Goal: Information Seeking & Learning: Learn about a topic

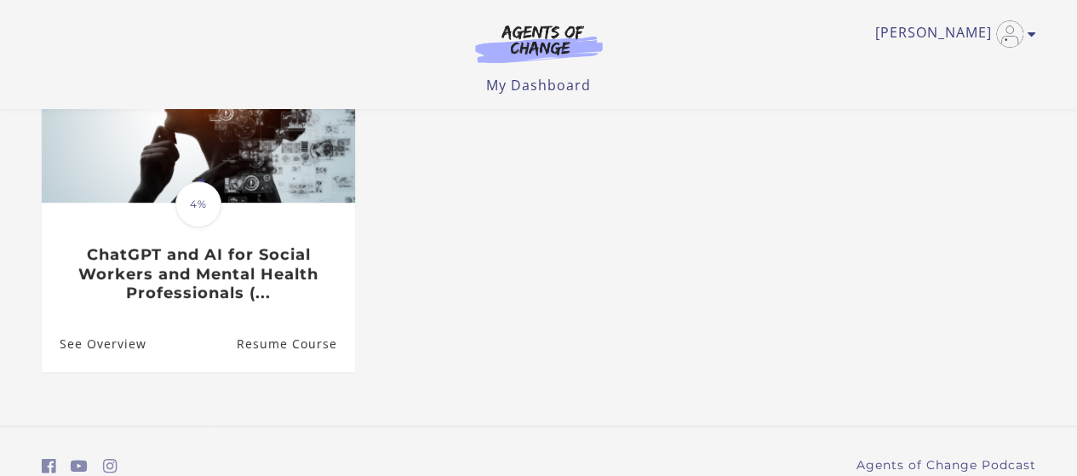
scroll to position [255, 0]
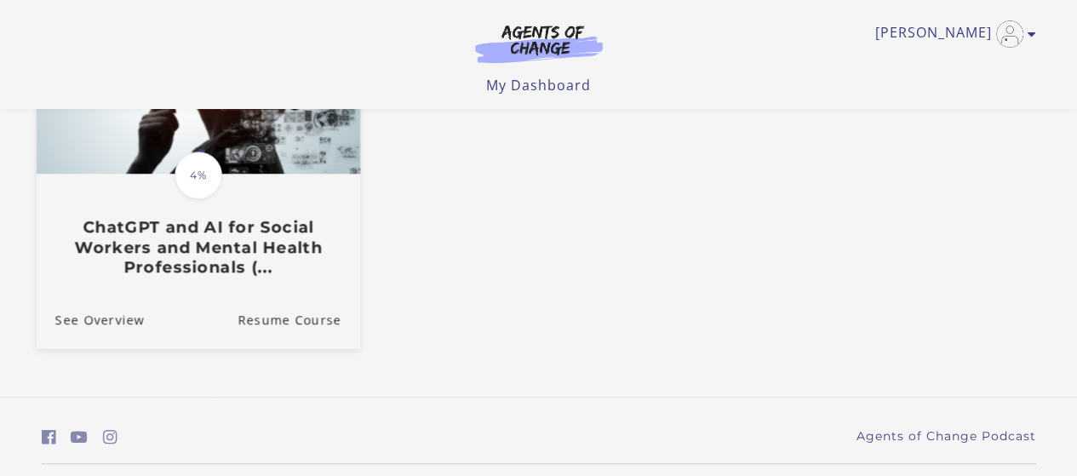
click at [277, 243] on h3 "ChatGPT and AI for Social Workers and Mental Health Professionals (..." at bounding box center [197, 247] width 286 height 60
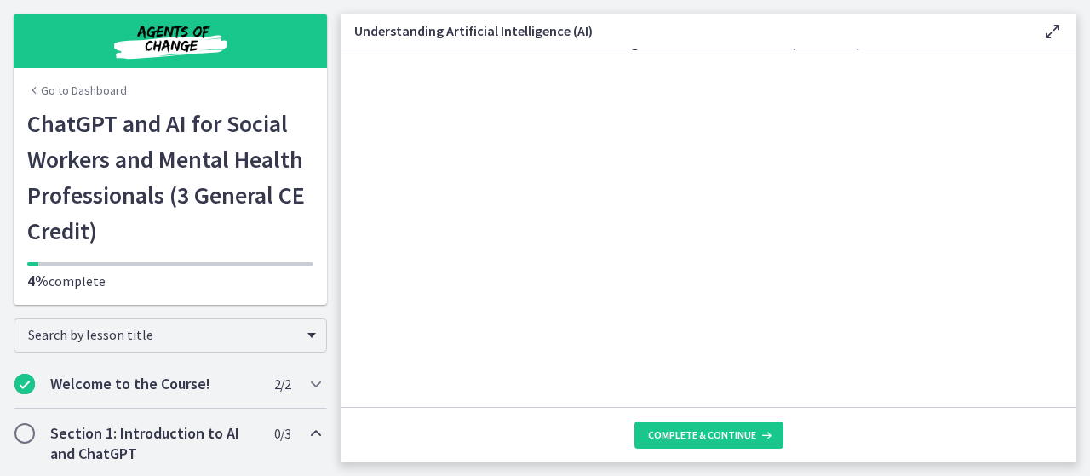
scroll to position [894, 0]
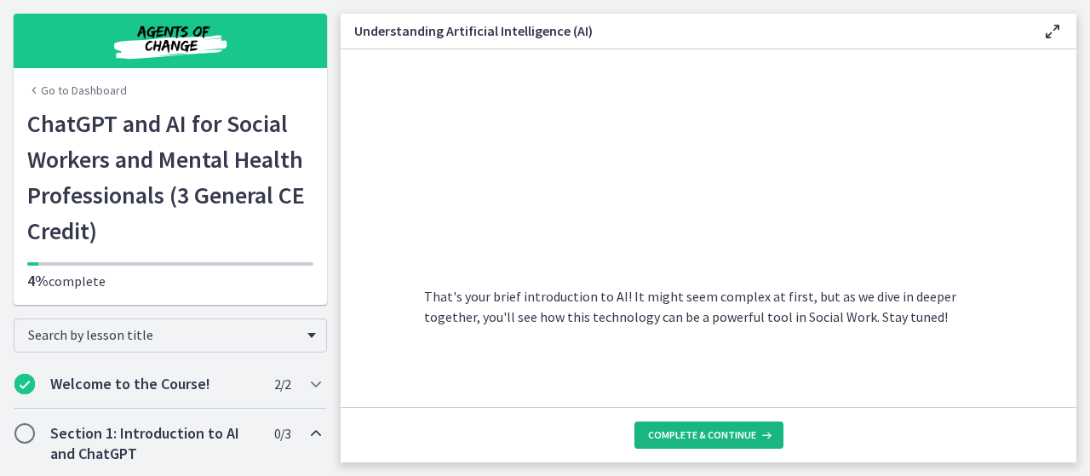
click at [696, 444] on button "Complete & continue" at bounding box center [708, 434] width 149 height 27
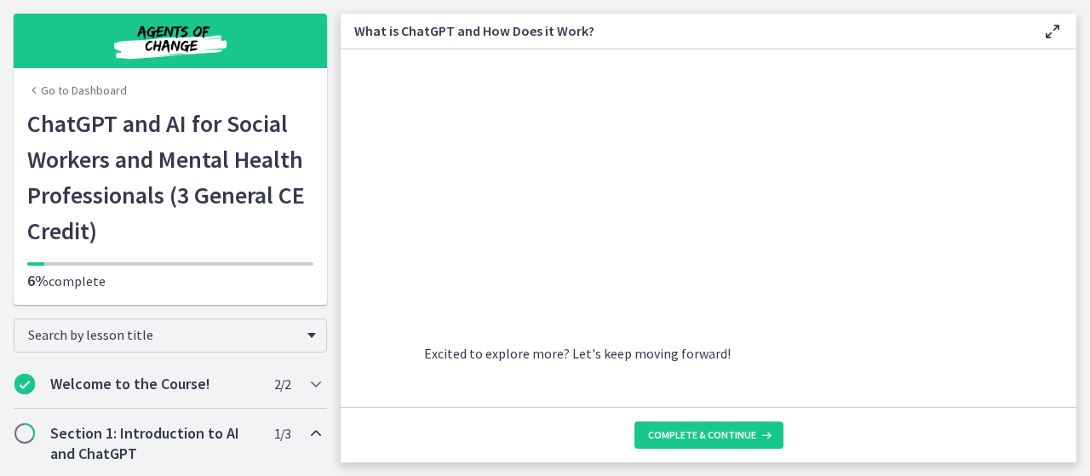
scroll to position [989, 0]
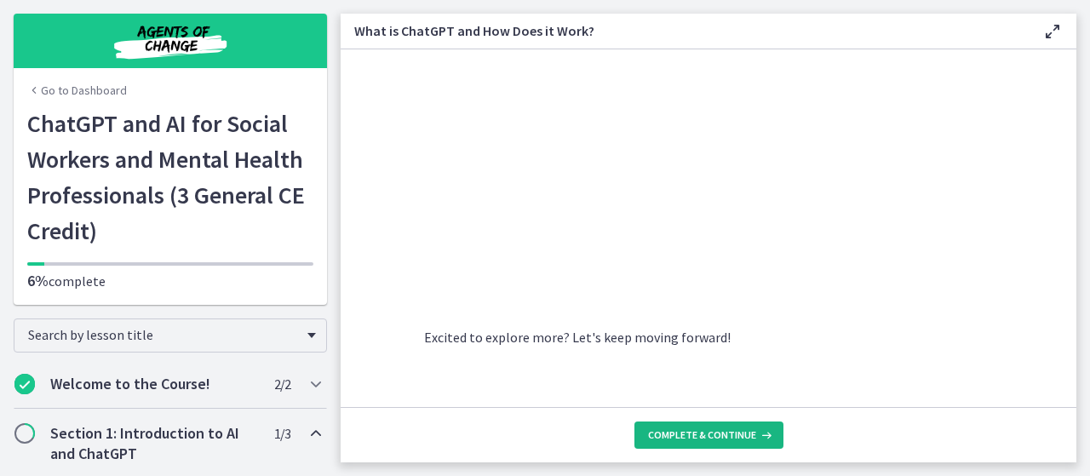
click at [722, 425] on button "Complete & continue" at bounding box center [708, 434] width 149 height 27
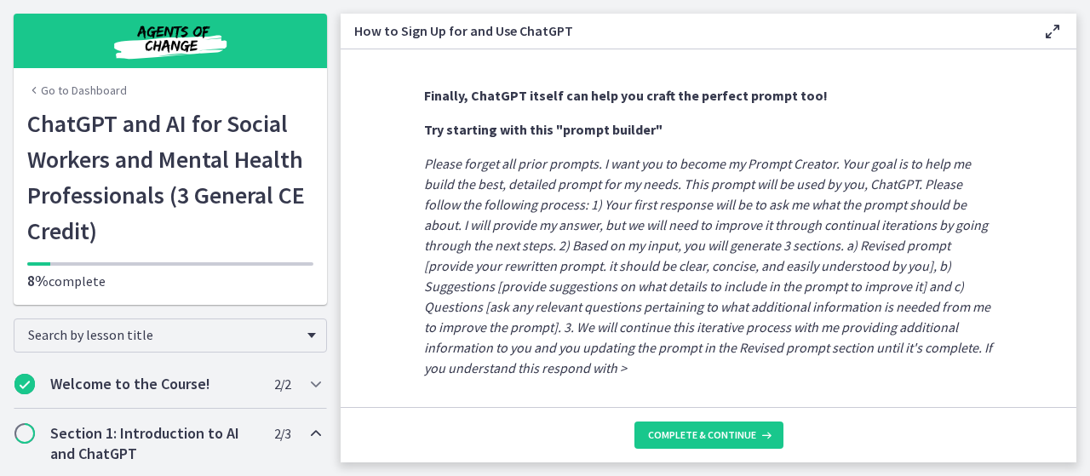
scroll to position [1022, 0]
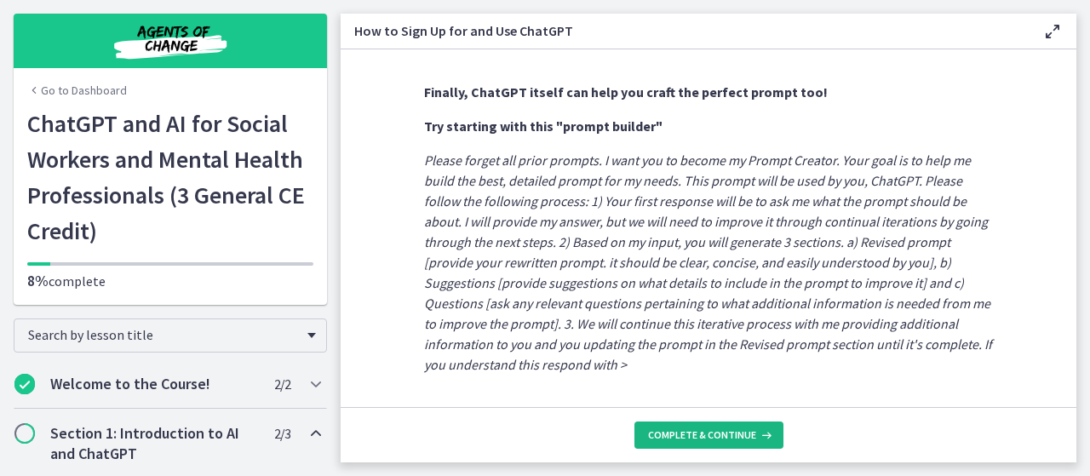
click at [727, 442] on button "Complete & continue" at bounding box center [708, 434] width 149 height 27
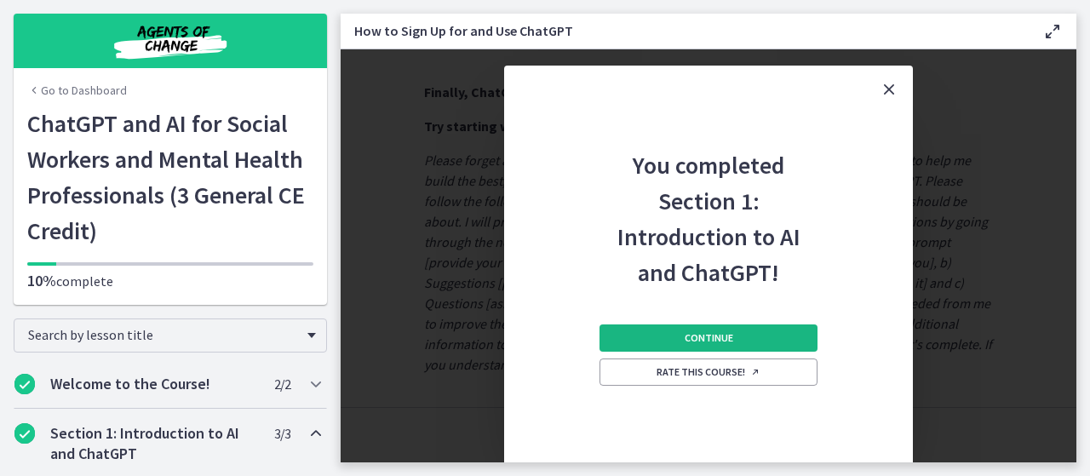
click at [737, 333] on button "Continue" at bounding box center [708, 337] width 218 height 27
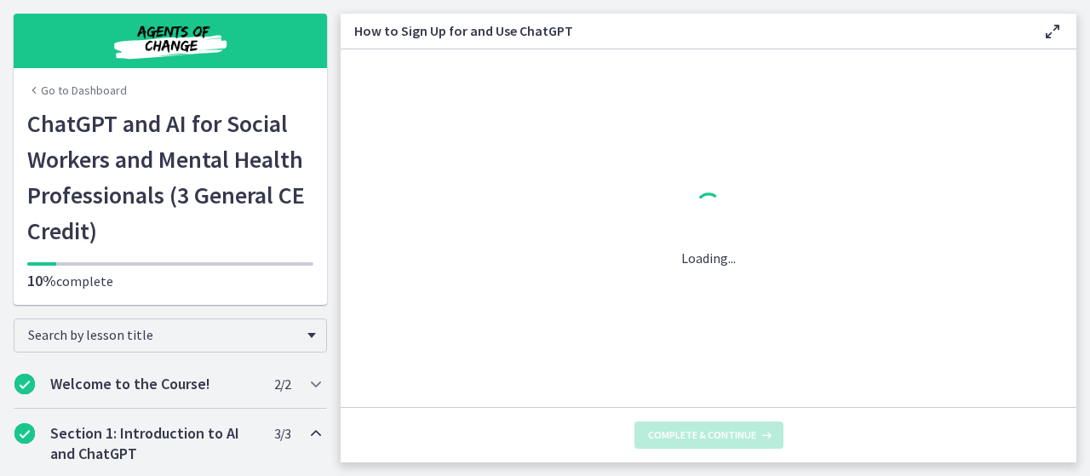
scroll to position [0, 0]
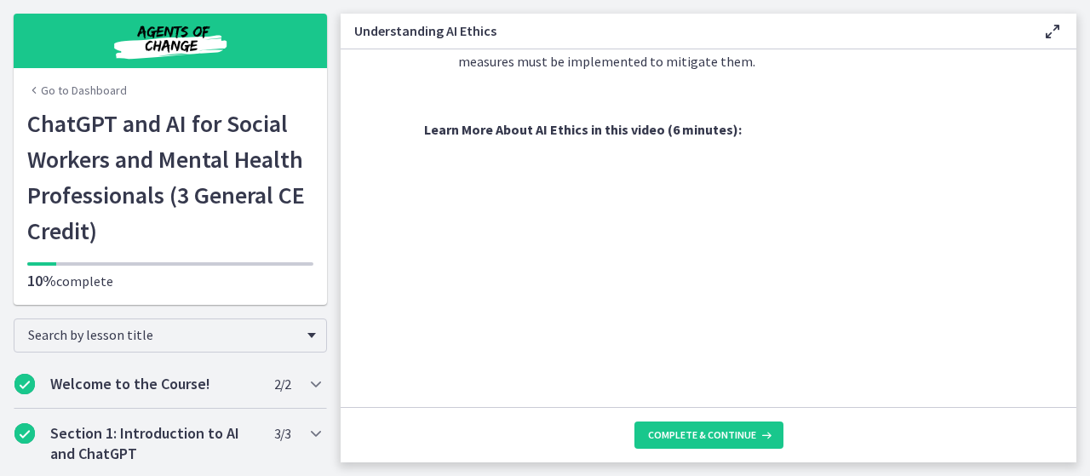
scroll to position [833, 0]
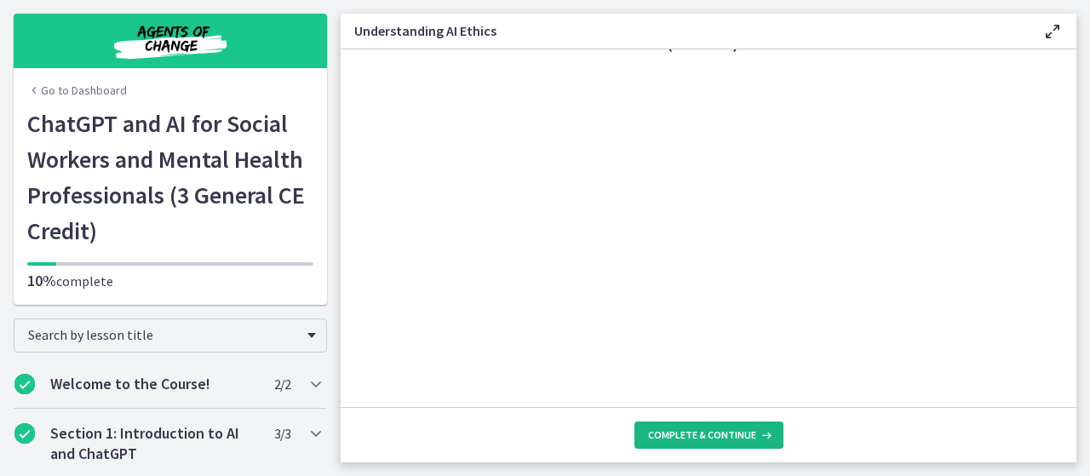
click at [741, 429] on span "Complete & continue" at bounding box center [702, 435] width 108 height 14
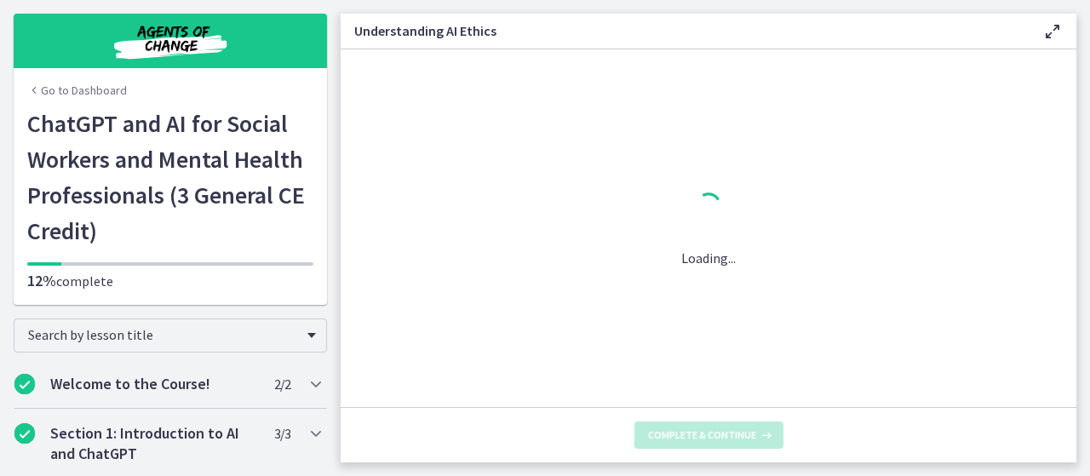
scroll to position [0, 0]
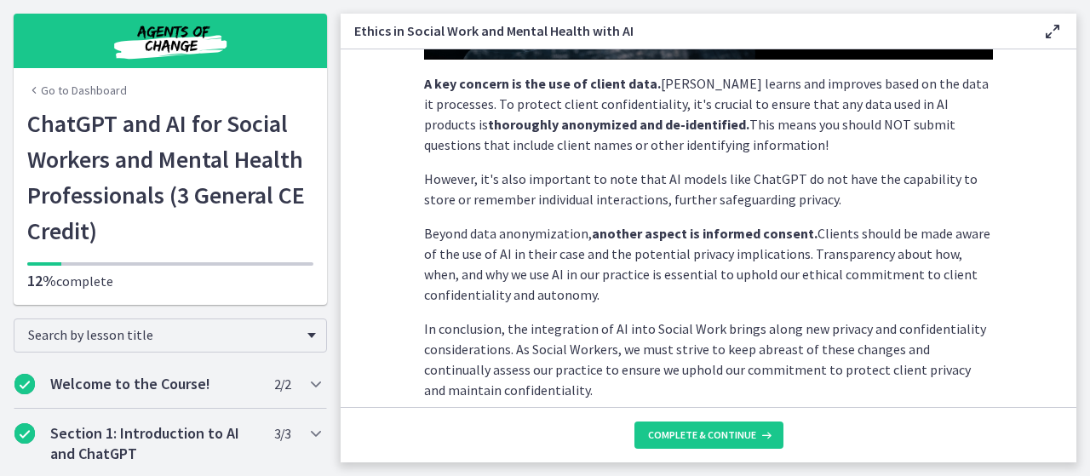
scroll to position [511, 0]
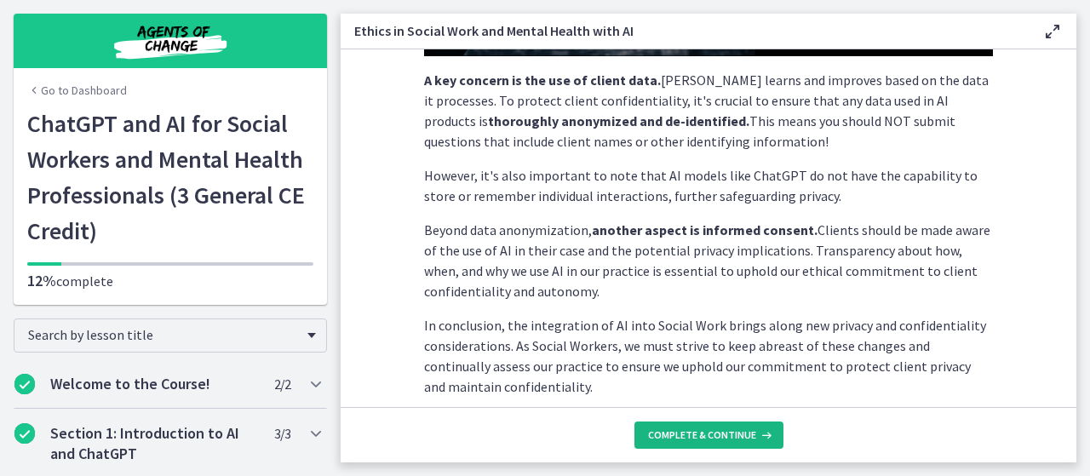
click at [725, 437] on span "Complete & continue" at bounding box center [702, 435] width 108 height 14
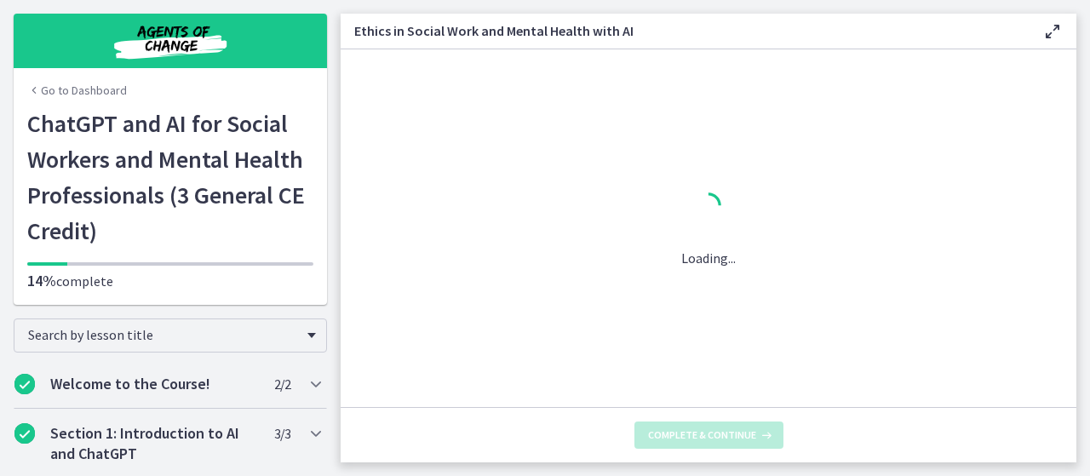
scroll to position [0, 0]
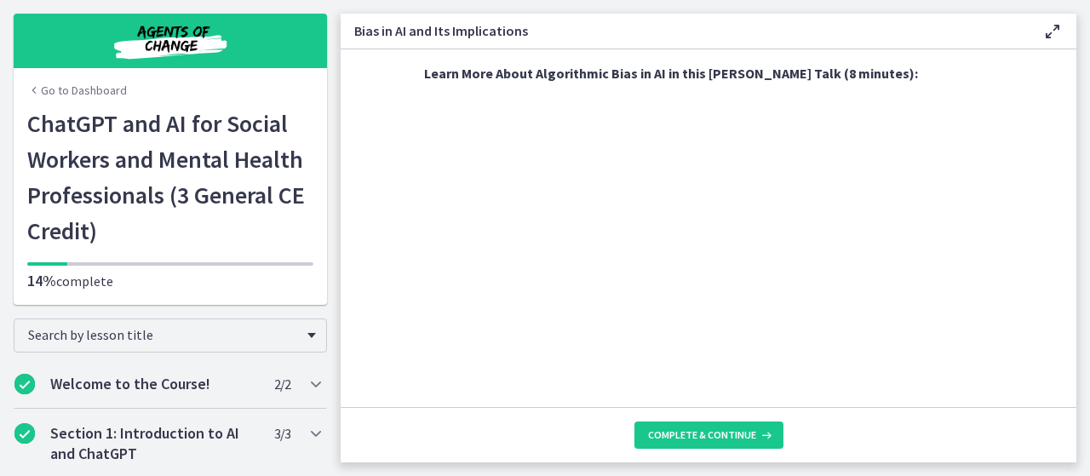
scroll to position [681, 0]
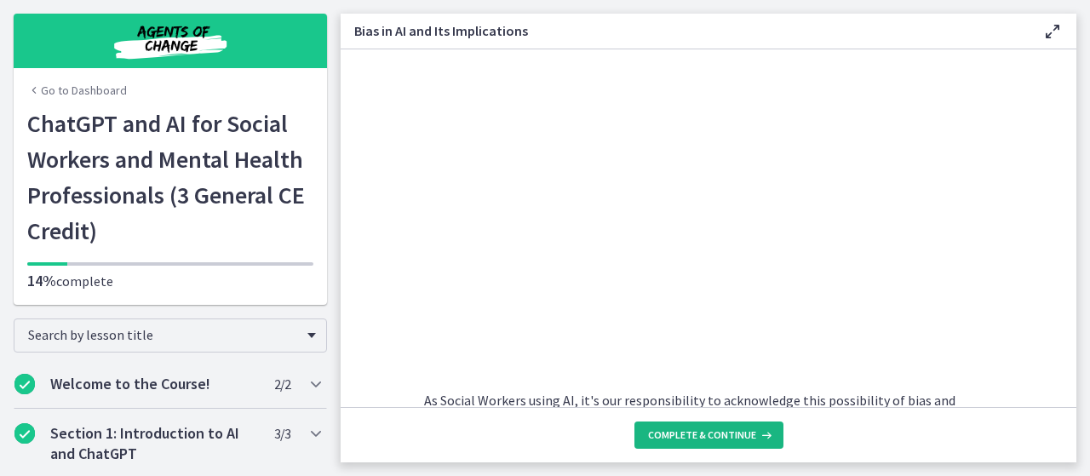
click at [712, 435] on span "Complete & continue" at bounding box center [702, 435] width 108 height 14
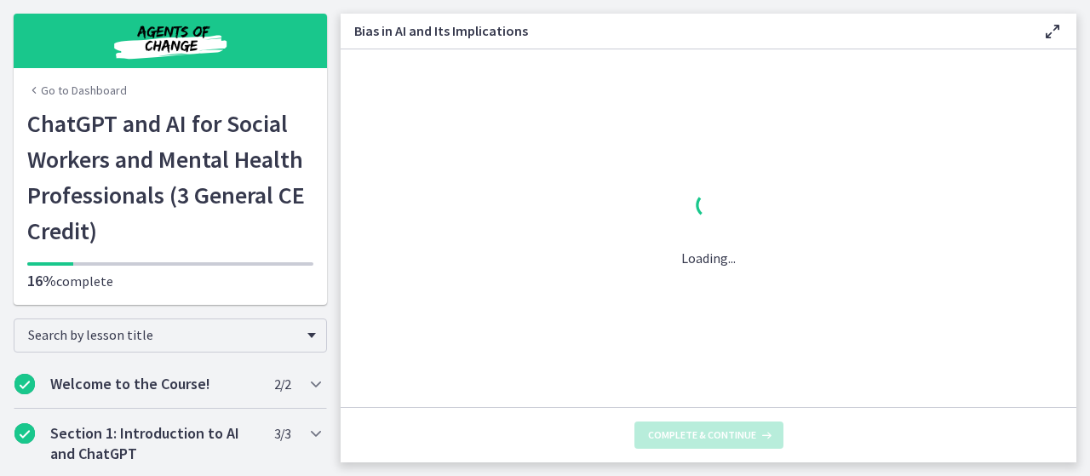
scroll to position [0, 0]
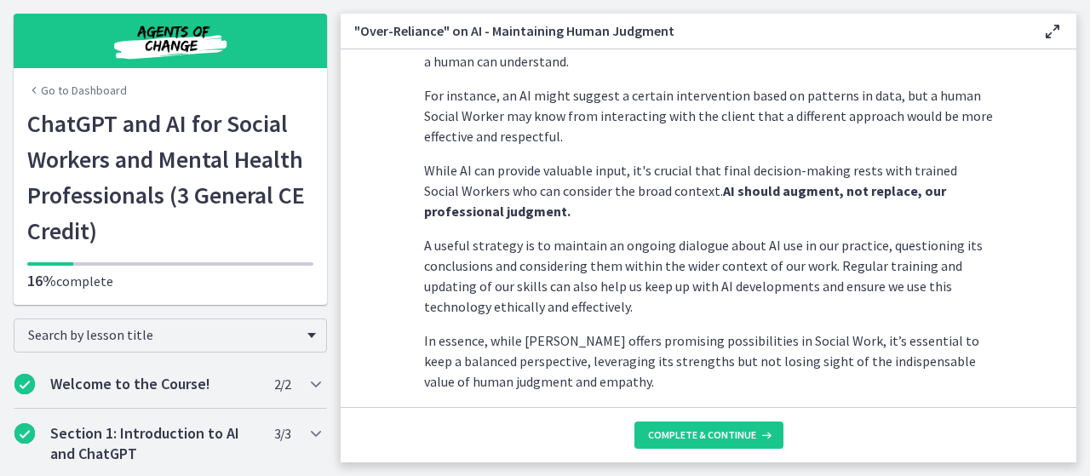
scroll to position [572, 0]
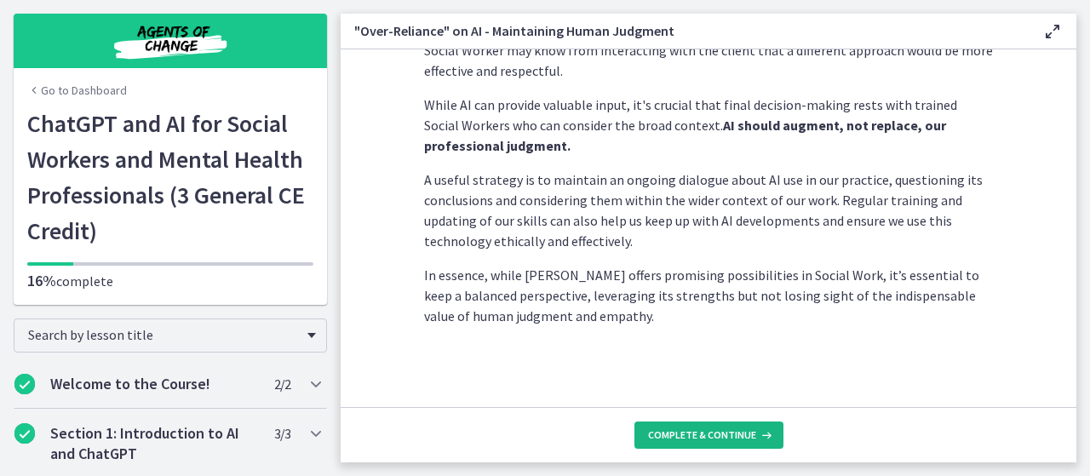
click at [686, 444] on button "Complete & continue" at bounding box center [708, 434] width 149 height 27
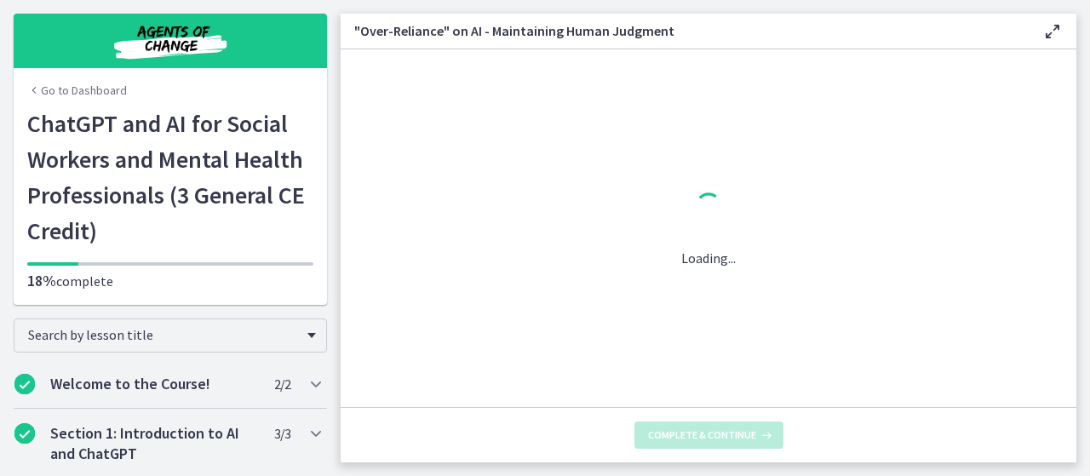
scroll to position [0, 0]
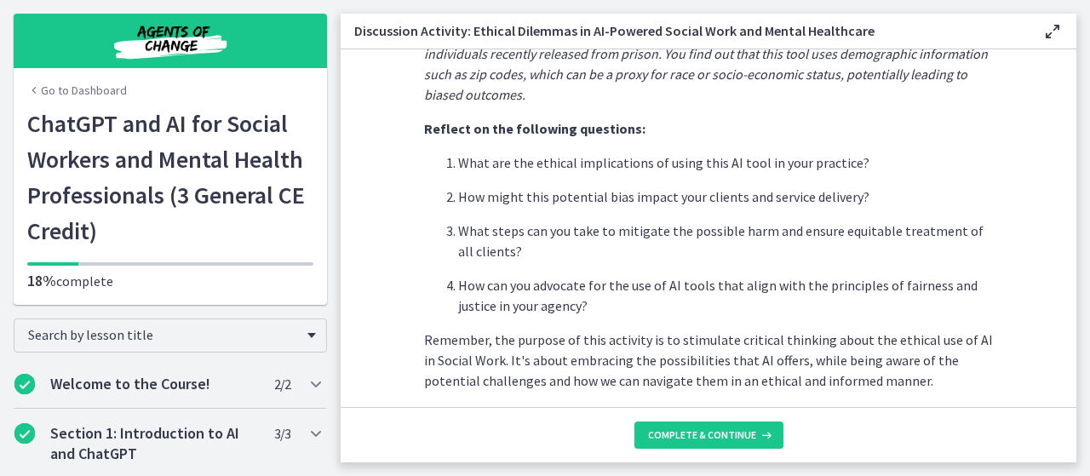
scroll to position [581, 0]
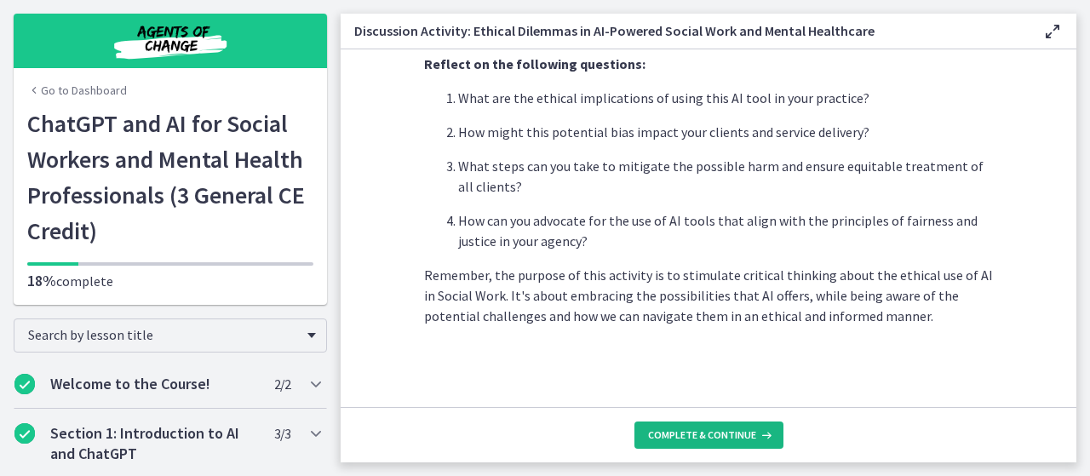
click at [739, 428] on span "Complete & continue" at bounding box center [702, 435] width 108 height 14
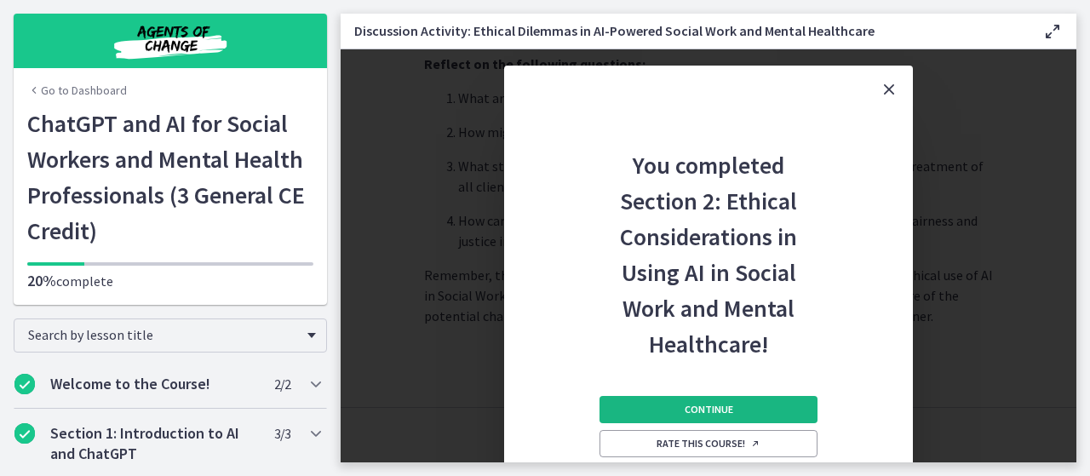
click at [725, 405] on span "Continue" at bounding box center [709, 410] width 49 height 14
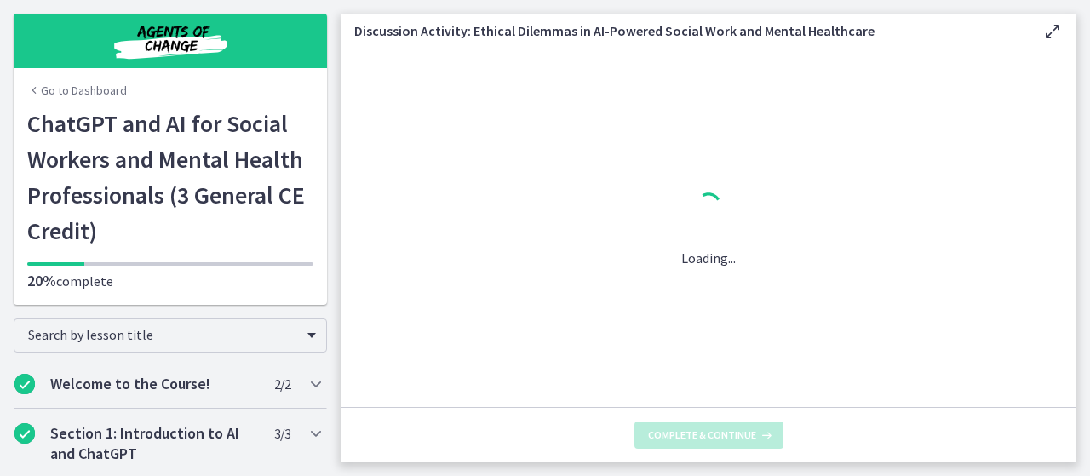
scroll to position [0, 0]
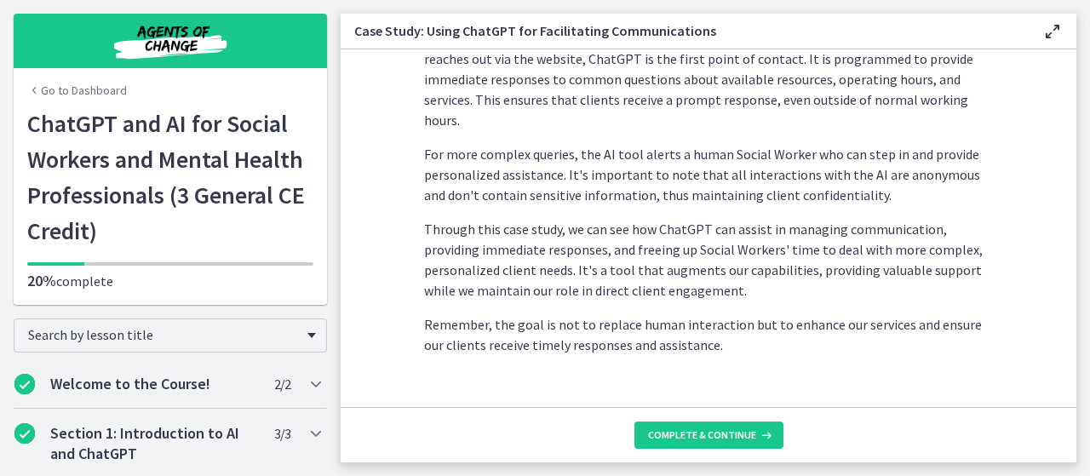
scroll to position [586, 0]
